Goal: Communication & Community: Answer question/provide support

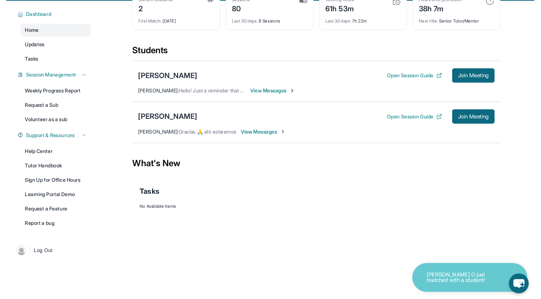
scroll to position [50, 0]
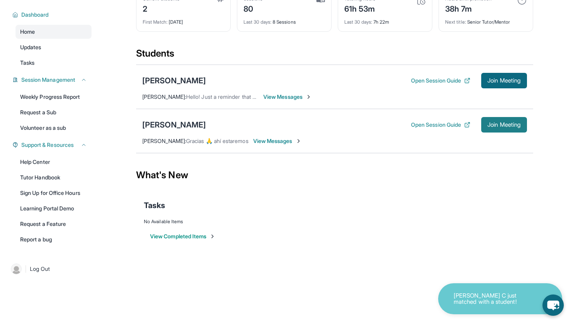
click at [517, 127] on span "Join Meeting" at bounding box center [504, 125] width 33 height 5
click at [275, 140] on span "View Messages" at bounding box center [277, 141] width 48 height 8
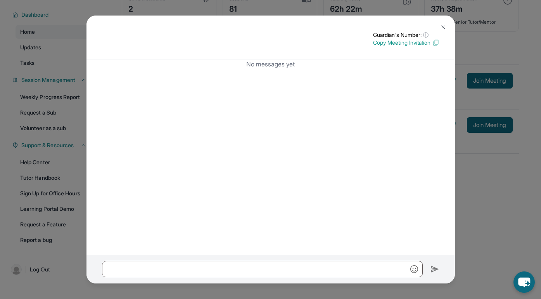
click at [442, 28] on img at bounding box center [443, 27] width 6 height 6
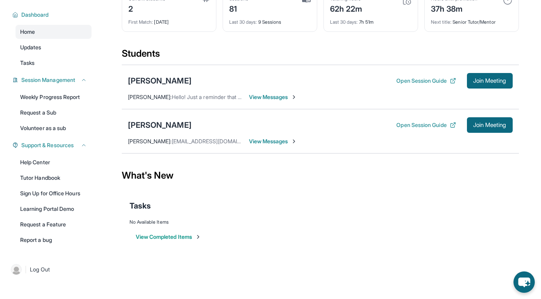
click at [251, 140] on span "View Messages" at bounding box center [273, 141] width 48 height 8
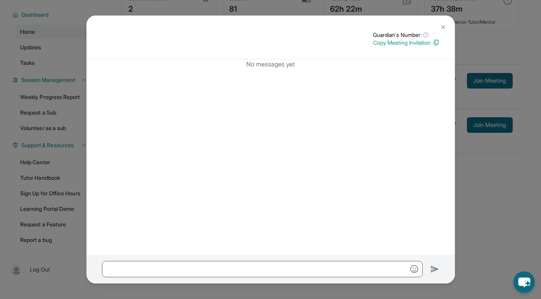
click at [443, 23] on button at bounding box center [444, 27] width 16 height 16
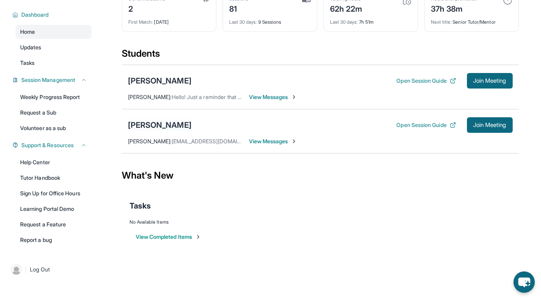
click at [182, 123] on div "[PERSON_NAME]" at bounding box center [160, 124] width 64 height 11
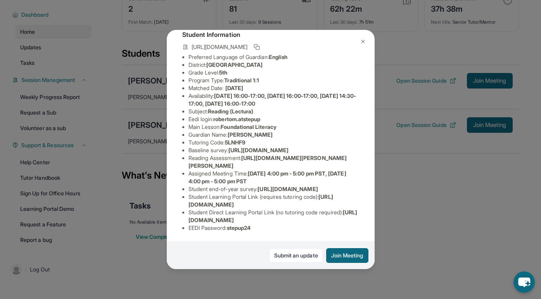
scroll to position [52, 0]
click at [228, 153] on span "https://airtable.com/apprlfn8WjpjBUn2G/shrK0QR6AaNyG5psY?prefill_Type%20of%20Fo…" at bounding box center [258, 150] width 60 height 7
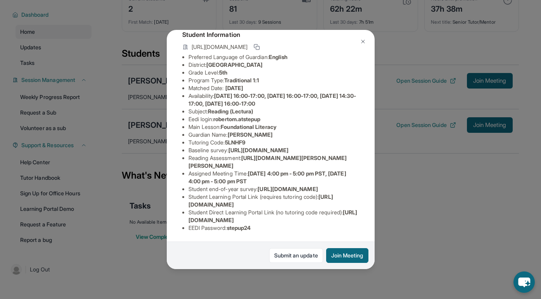
click at [228, 153] on span "https://airtable.com/apprlfn8WjpjBUn2G/shrK0QR6AaNyG5psY?prefill_Type%20of%20Fo…" at bounding box center [258, 150] width 60 height 7
drag, startPoint x: 189, startPoint y: 147, endPoint x: 343, endPoint y: 173, distance: 155.9
click at [366, 177] on div "Roberto Montalvo Guardian: Diana Melara Student Information https://student-por…" at bounding box center [271, 149] width 208 height 239
click at [204, 154] on li "Baseline survey : https://airtable.com/apprlfn8WjpjBUn2G/shrK0QR6AaNyG5psY?pref…" at bounding box center [274, 150] width 171 height 8
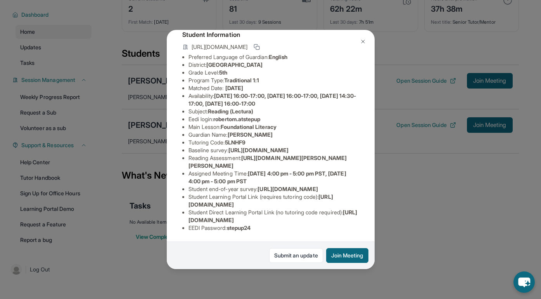
drag, startPoint x: 322, startPoint y: 171, endPoint x: 160, endPoint y: 152, distance: 163.7
click at [160, 152] on div "Roberto Montalvo Guardian: Diana Melara Student Information https://student-por…" at bounding box center [270, 149] width 541 height 299
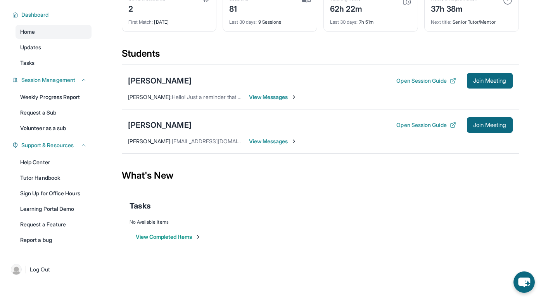
click at [160, 152] on div "Roberto Montalvo Open Session Guide Join Meeting Diana Melara : Chiky415@gmail.…" at bounding box center [320, 131] width 397 height 44
click at [168, 122] on div "[PERSON_NAME]" at bounding box center [160, 124] width 64 height 11
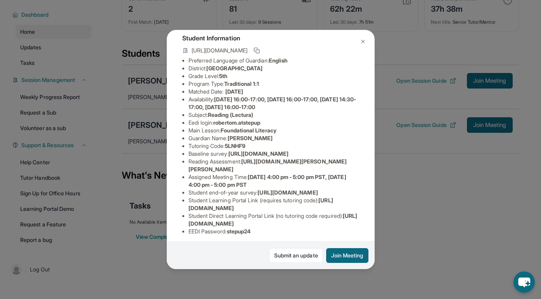
scroll to position [60, 0]
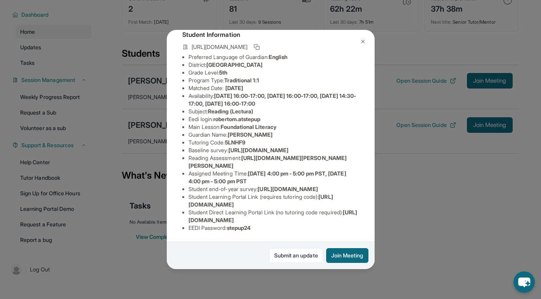
drag, startPoint x: 189, startPoint y: 138, endPoint x: 291, endPoint y: 152, distance: 102.5
click at [291, 152] on li "Baseline survey : https://airtable.com/apprlfn8WjpjBUn2G/shrK0QR6AaNyG5psY?pref…" at bounding box center [274, 150] width 171 height 8
drag, startPoint x: 179, startPoint y: 137, endPoint x: 183, endPoint y: 170, distance: 32.8
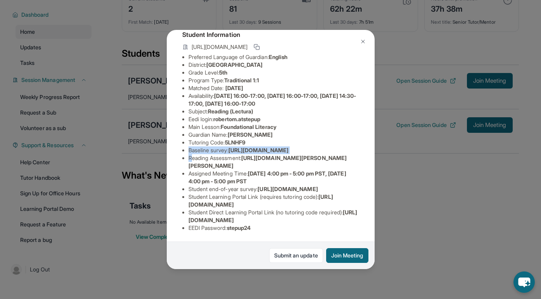
click at [183, 170] on ul "Preferred Language of Guardian: English District: San Francisco Unified School …" at bounding box center [270, 142] width 177 height 178
copy ul "Baseline survey : https://airtable.com/apprlfn8WjpjBUn2G/shrK0QR6AaNyG5psY?pref…"
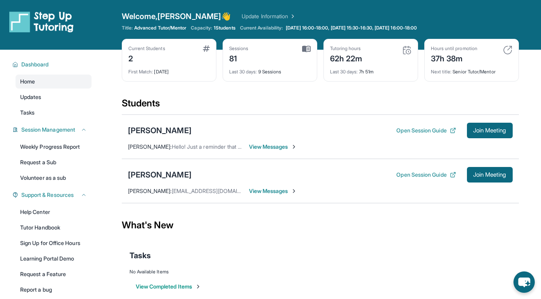
click at [278, 97] on div "Students" at bounding box center [320, 105] width 397 height 17
click at [490, 174] on span "Join Meeting" at bounding box center [489, 174] width 33 height 5
